Goal: Complete application form

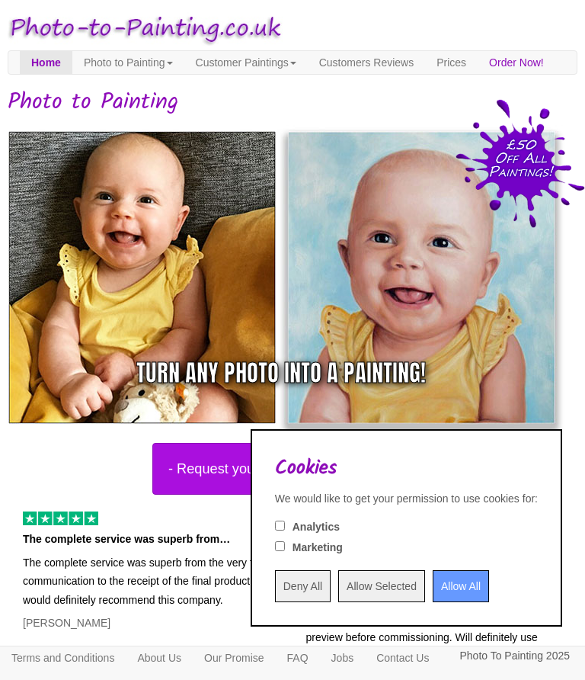
click at [446, 581] on input "Allow All" at bounding box center [461, 586] width 56 height 32
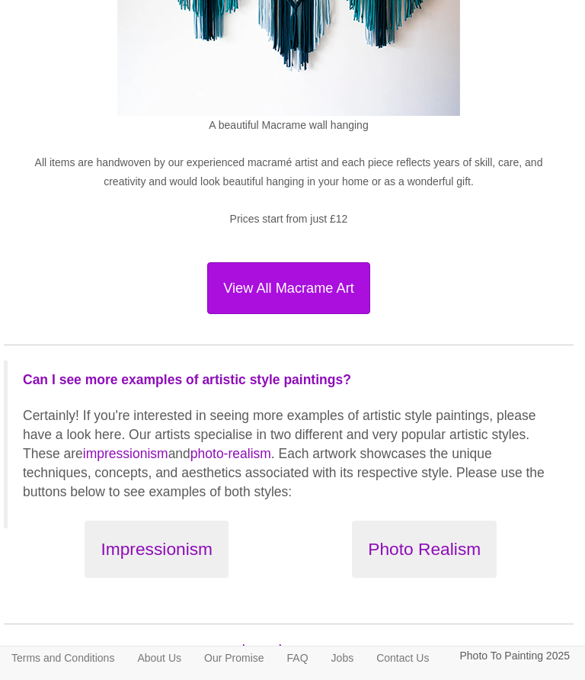
scroll to position [1821, 4]
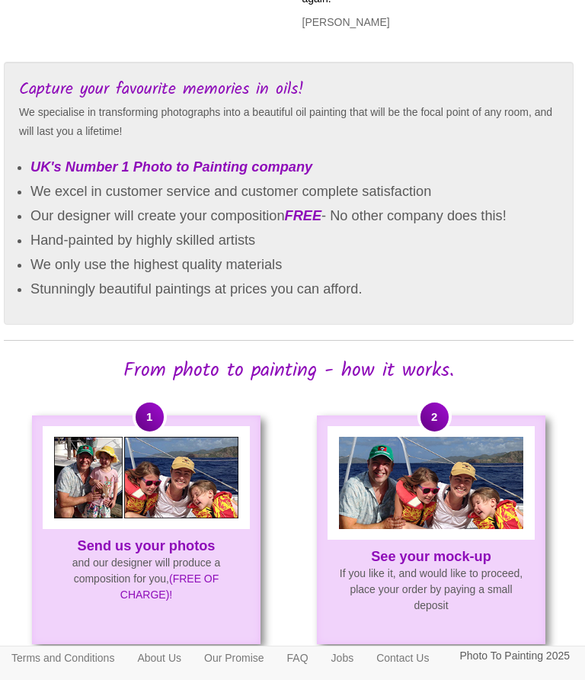
scroll to position [656, 4]
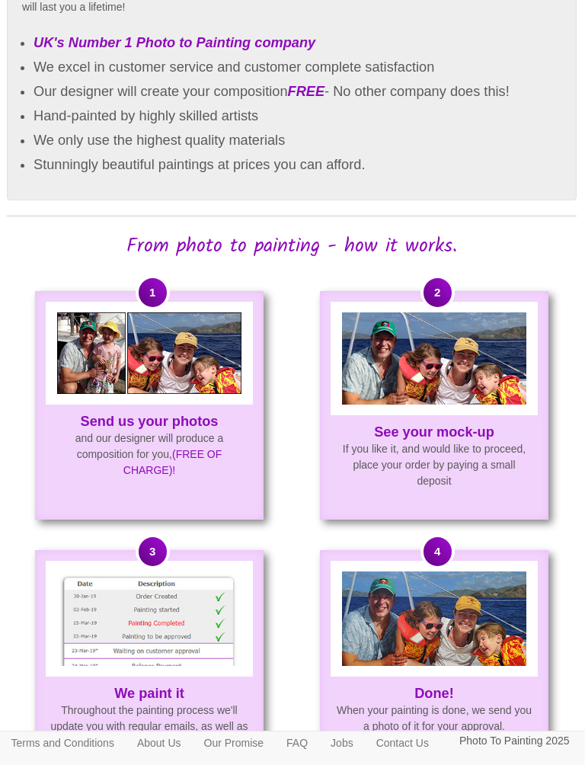
scroll to position [781, 1]
click at [195, 636] on img at bounding box center [149, 618] width 184 height 94
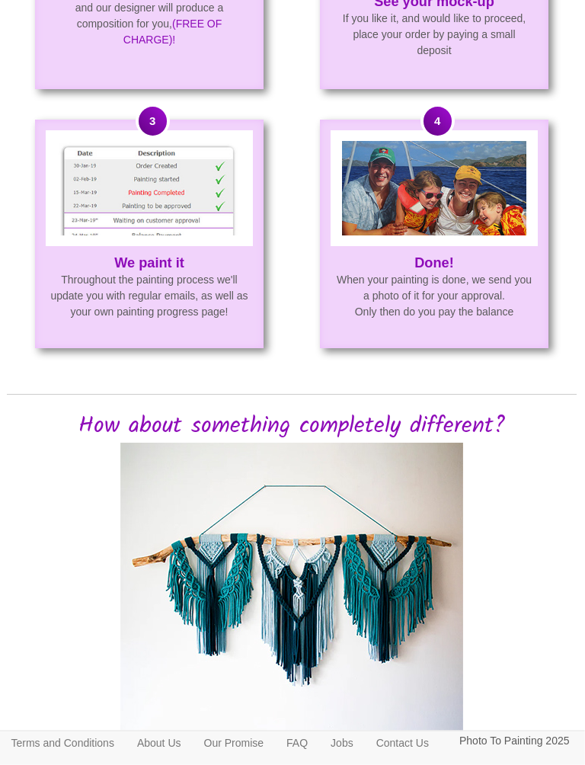
scroll to position [1211, 1]
click at [440, 679] on link "Contact Us" at bounding box center [402, 742] width 75 height 23
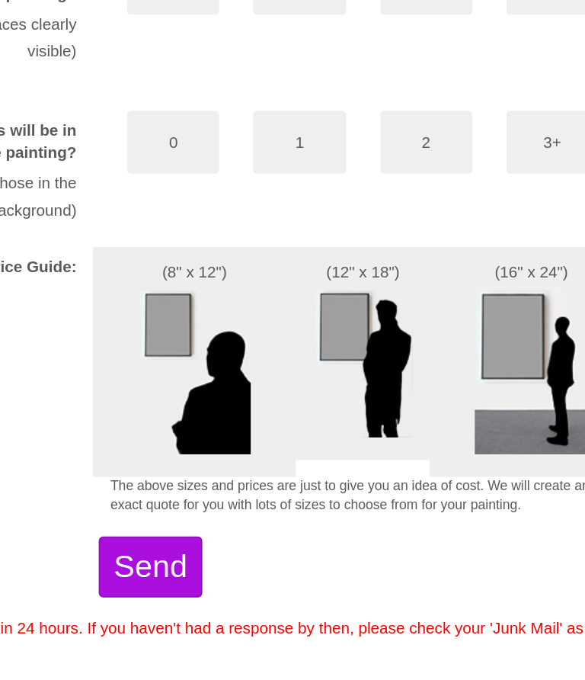
scroll to position [925, 0]
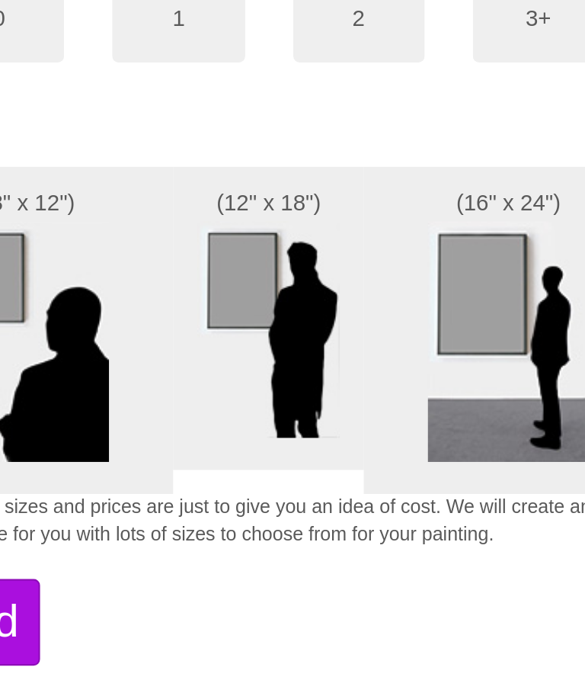
click at [459, 328] on img at bounding box center [497, 385] width 76 height 114
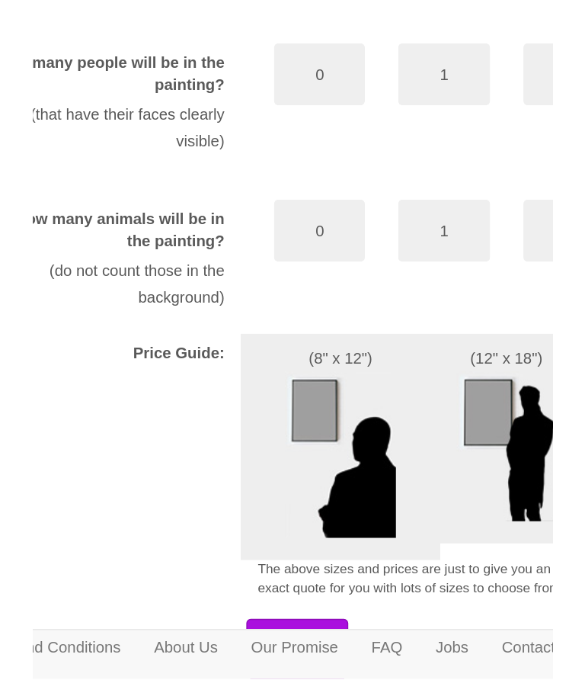
scroll to position [657, 4]
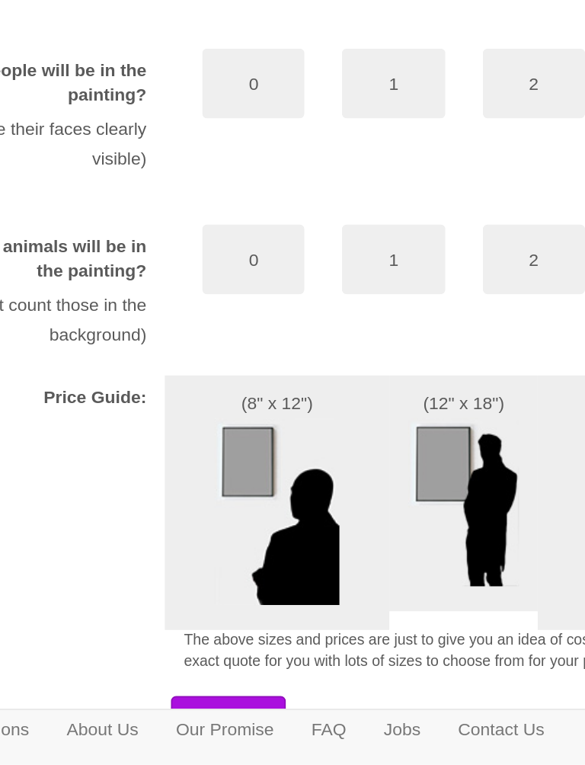
click at [346, 553] on img at bounding box center [380, 604] width 69 height 102
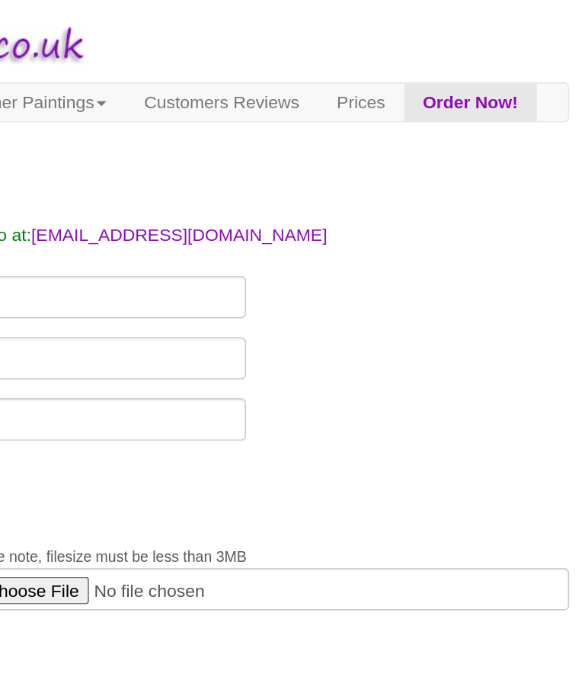
scroll to position [0, 4]
click at [421, 69] on link "Prices" at bounding box center [447, 62] width 53 height 23
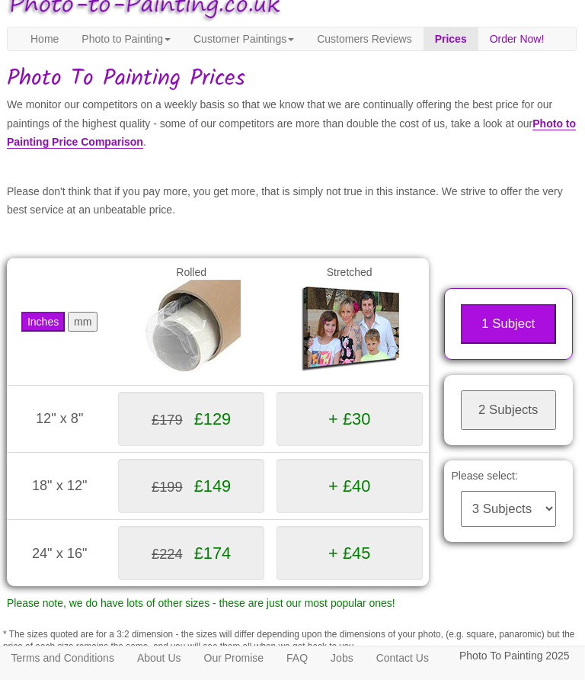
scroll to position [0, 4]
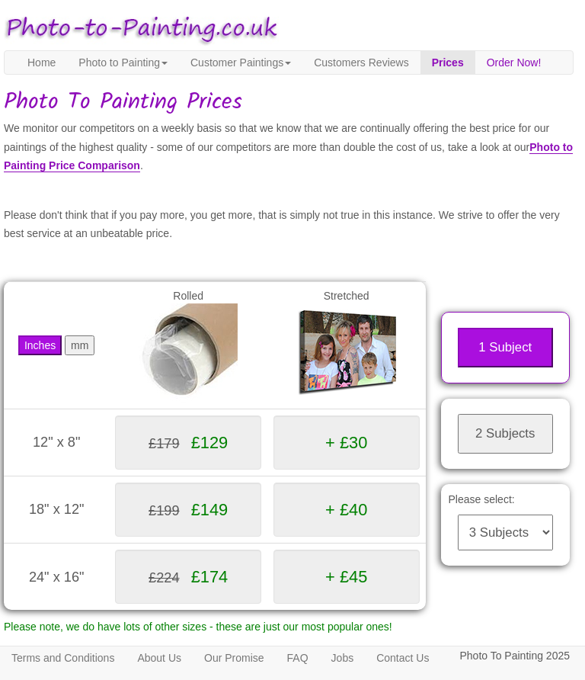
click at [278, 63] on link "Customer Paintings" at bounding box center [240, 62] width 123 height 23
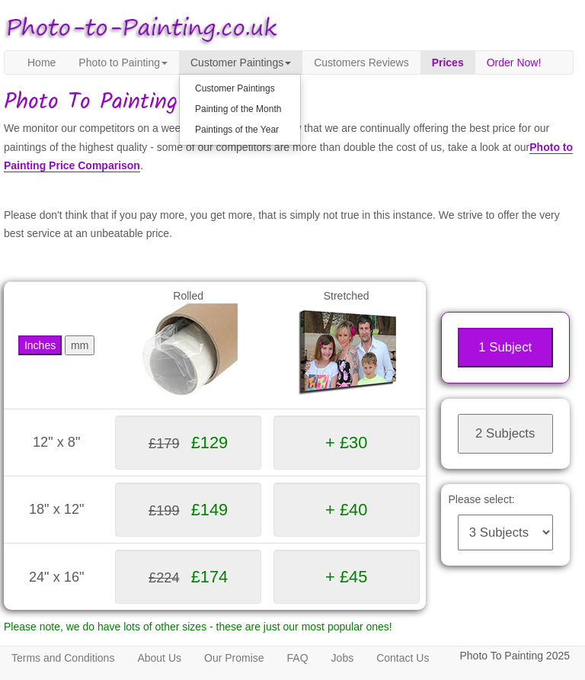
click at [475, 74] on link "Order Now!" at bounding box center [514, 62] width 78 height 23
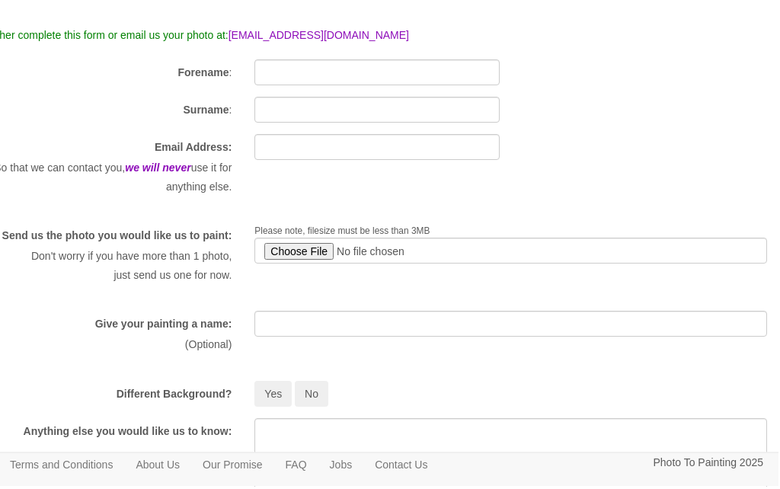
scroll to position [0, 11]
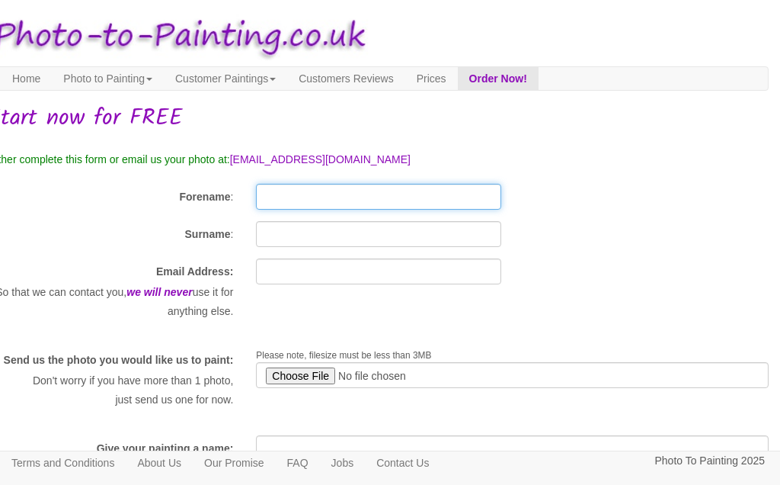
click at [332, 194] on input "Forename" at bounding box center [378, 197] width 245 height 26
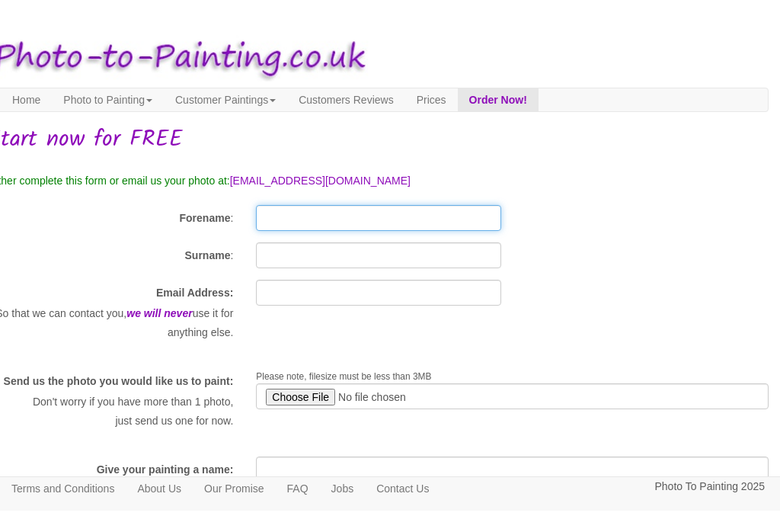
scroll to position [0, 0]
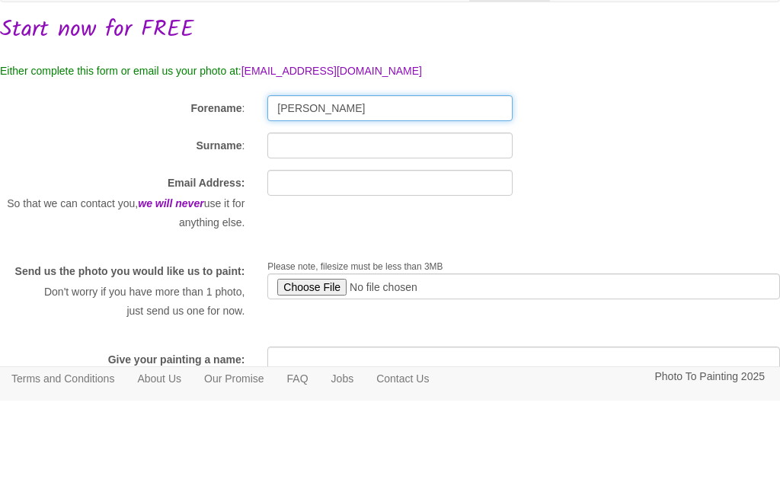
type input "[PERSON_NAME]"
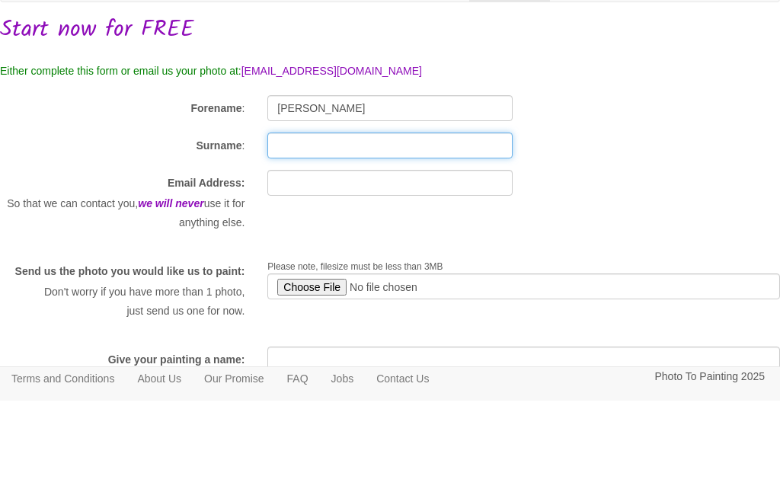
click at [320, 221] on input "Surname" at bounding box center [389, 234] width 245 height 26
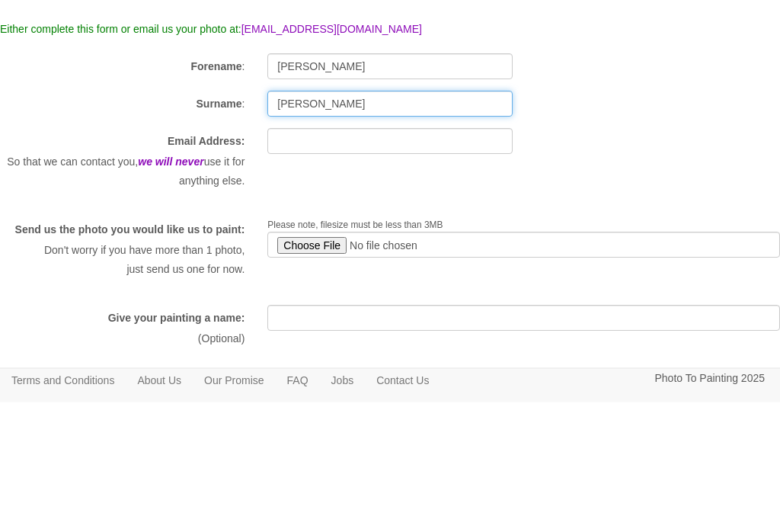
type input "[PERSON_NAME]"
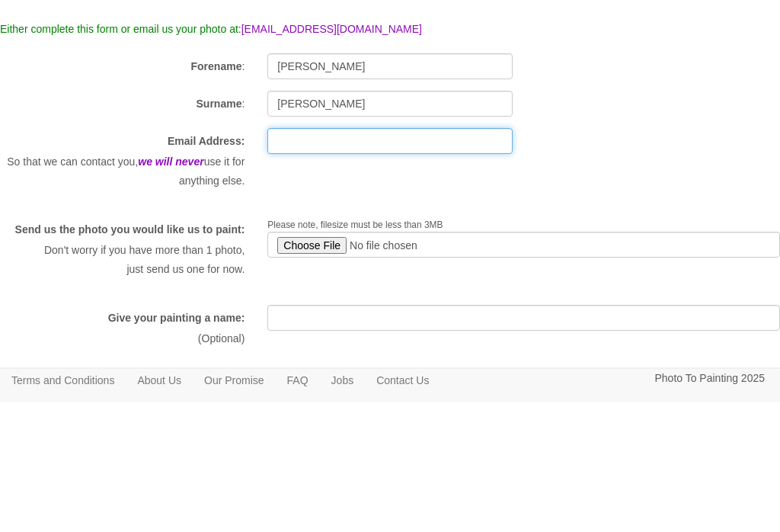
click at [491, 258] on input "text" at bounding box center [389, 271] width 245 height 26
click at [315, 258] on input "text" at bounding box center [389, 271] width 245 height 26
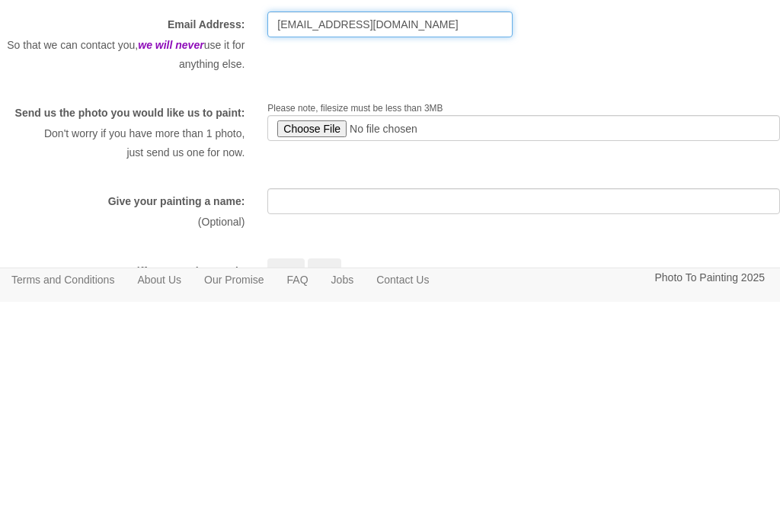
scroll to position [26, 0]
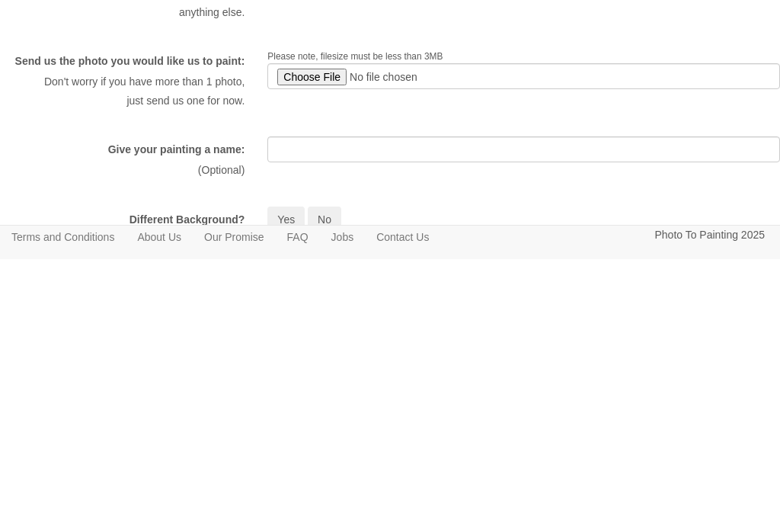
type input "Christooth@ntlworld.com"
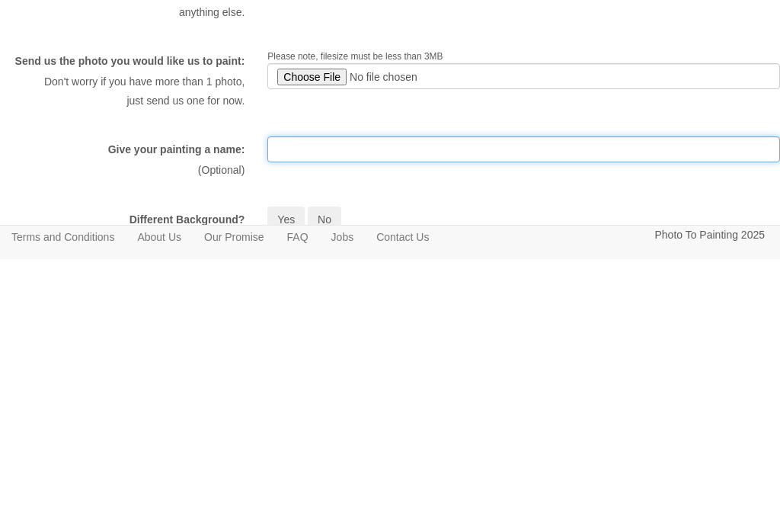
click at [340, 409] on input "text" at bounding box center [523, 422] width 513 height 26
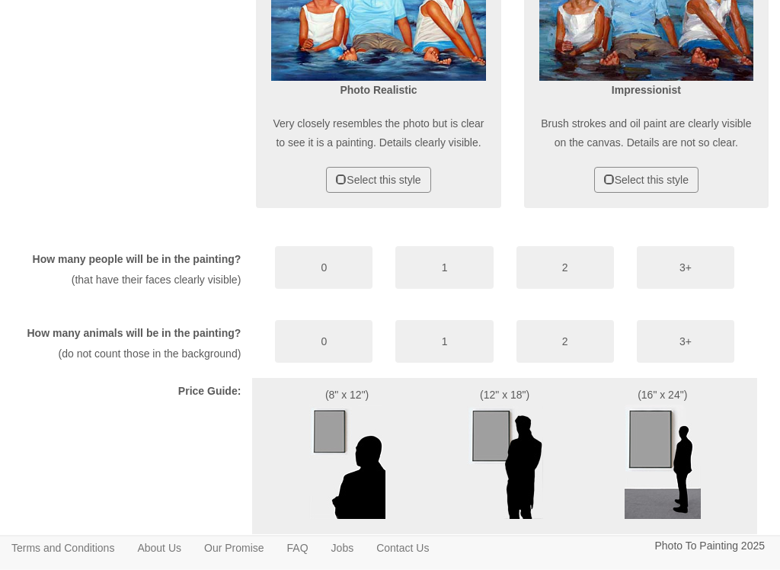
scroll to position [734, 11]
type input "Sheilaj mb"
click at [415, 193] on button "Select this style" at bounding box center [378, 180] width 104 height 26
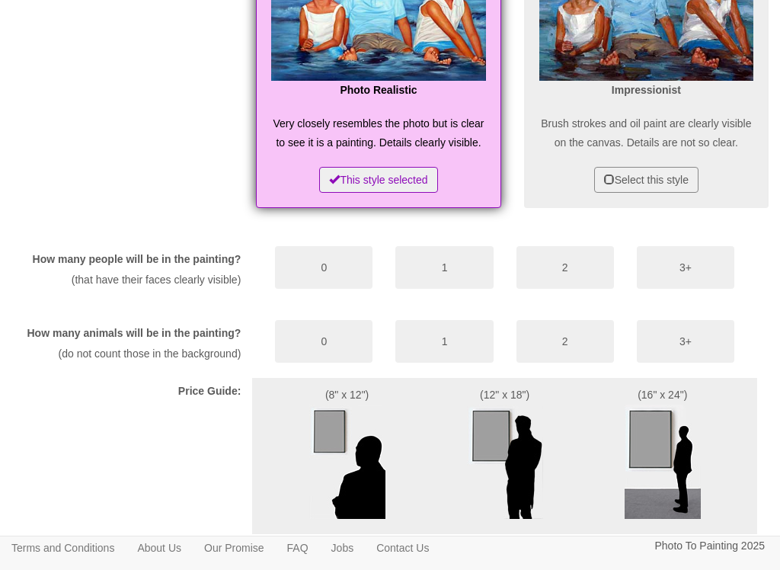
click at [463, 289] on button "1" at bounding box center [444, 267] width 98 height 43
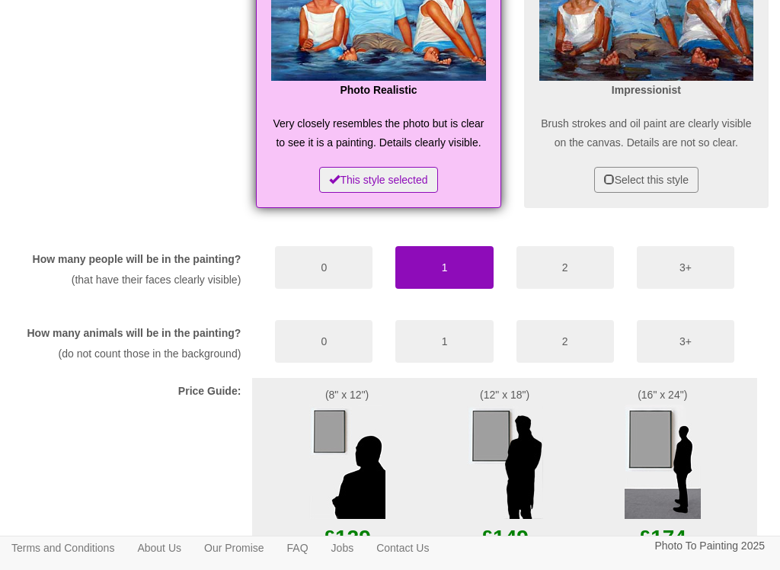
click at [345, 363] on button "0" at bounding box center [324, 341] width 98 height 43
click at [514, 484] on img at bounding box center [505, 462] width 76 height 114
click at [507, 482] on img at bounding box center [505, 462] width 76 height 114
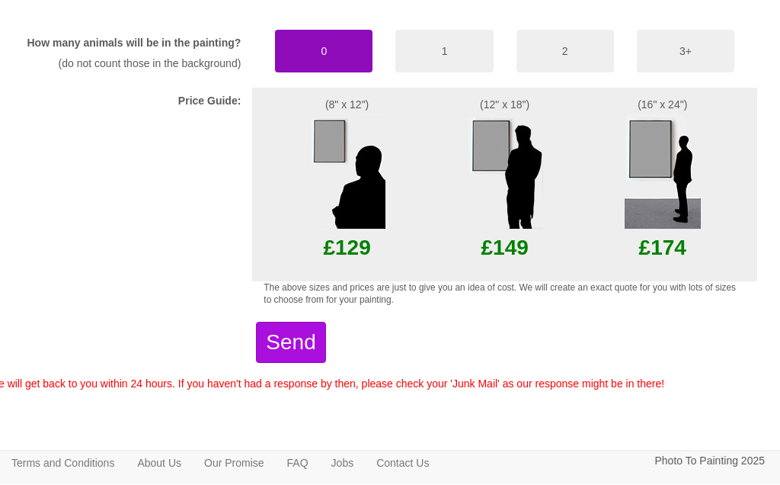
scroll to position [1083, 11]
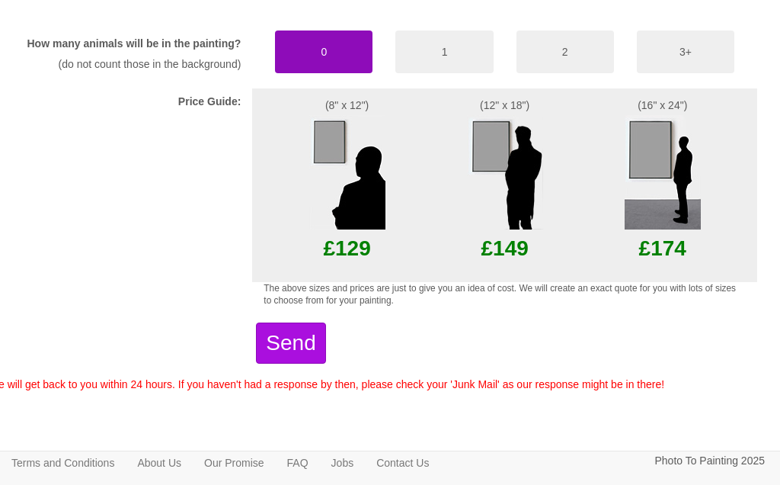
click at [509, 155] on img at bounding box center [505, 172] width 76 height 114
click at [325, 347] on button "Send" at bounding box center [290, 342] width 69 height 41
